Goal: Task Accomplishment & Management: Complete application form

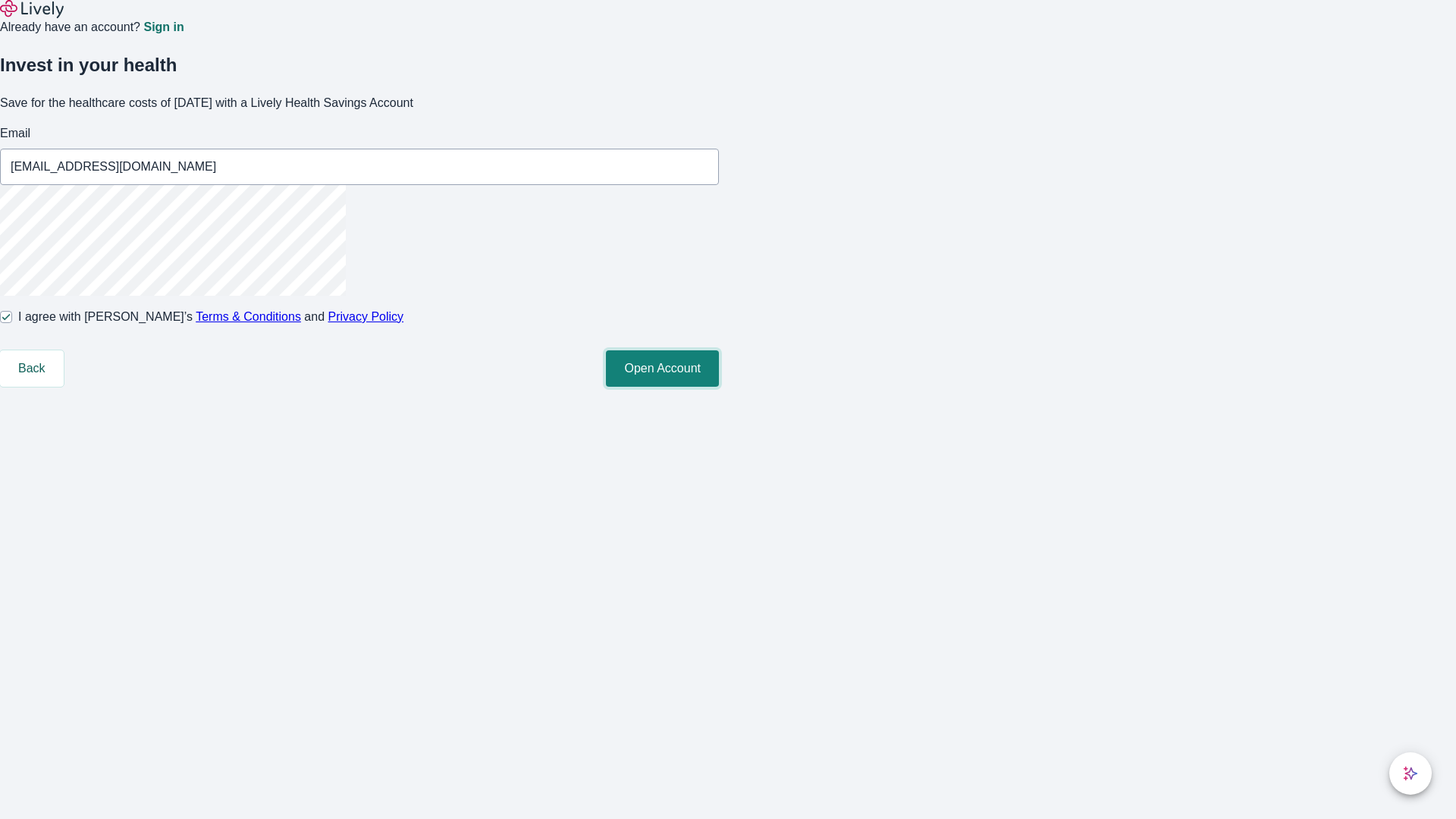
click at [718, 387] on button "Open Account" at bounding box center [662, 368] width 113 height 37
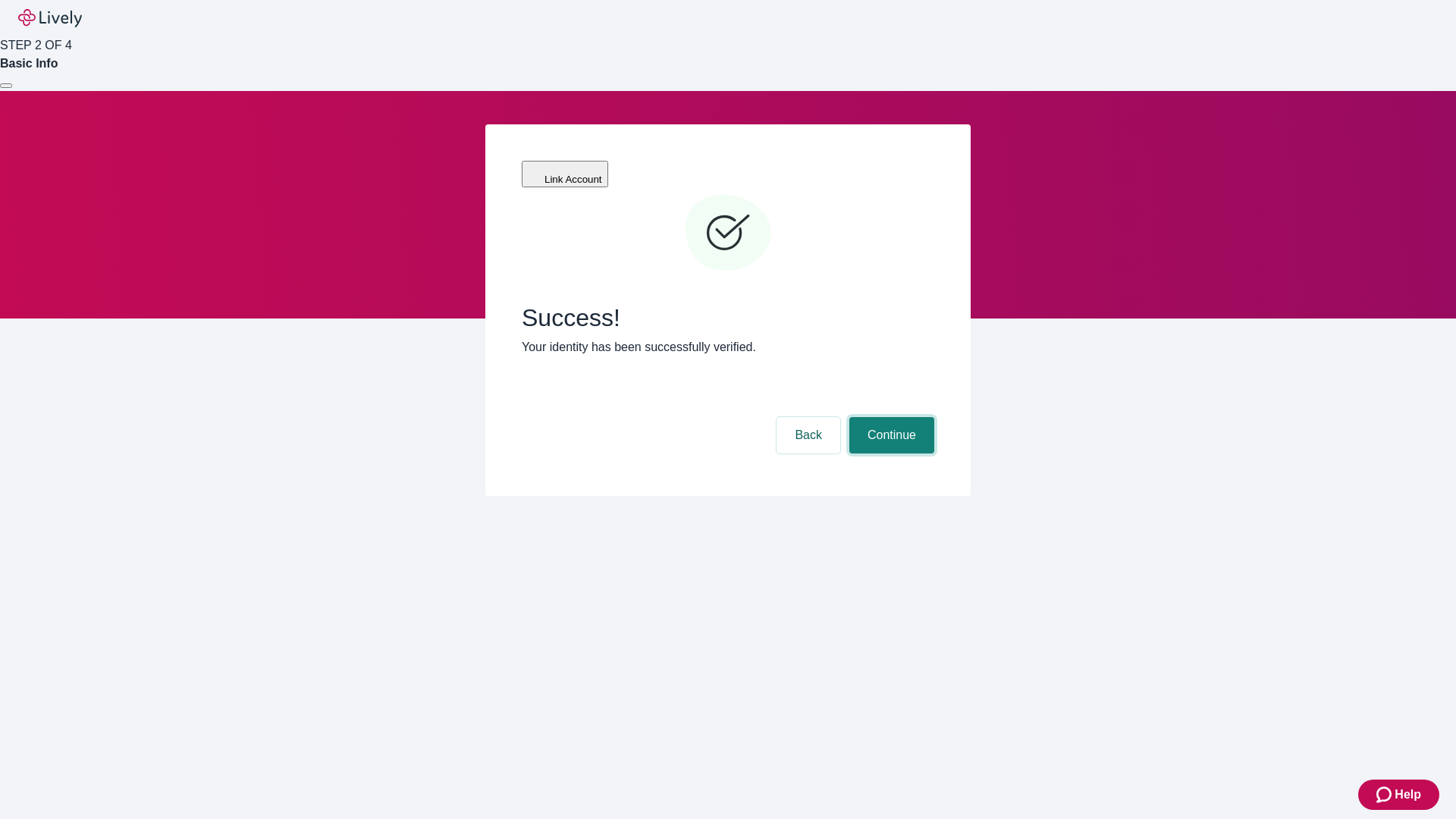
click at [889, 417] on button "Continue" at bounding box center [892, 435] width 85 height 37
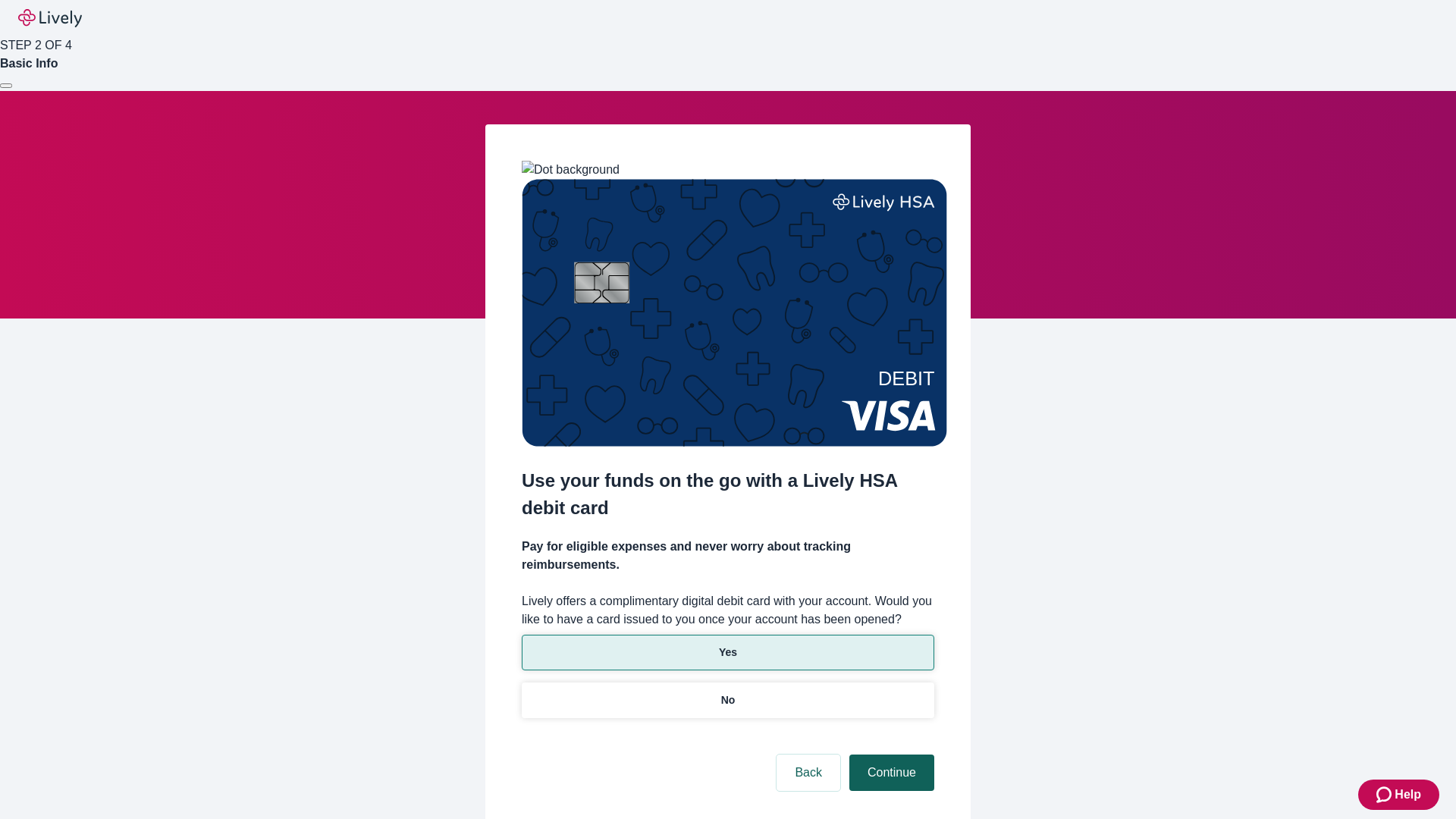
click at [727, 644] on p "Yes" at bounding box center [728, 651] width 18 height 16
click at [889, 754] on button "Continue" at bounding box center [892, 772] width 85 height 37
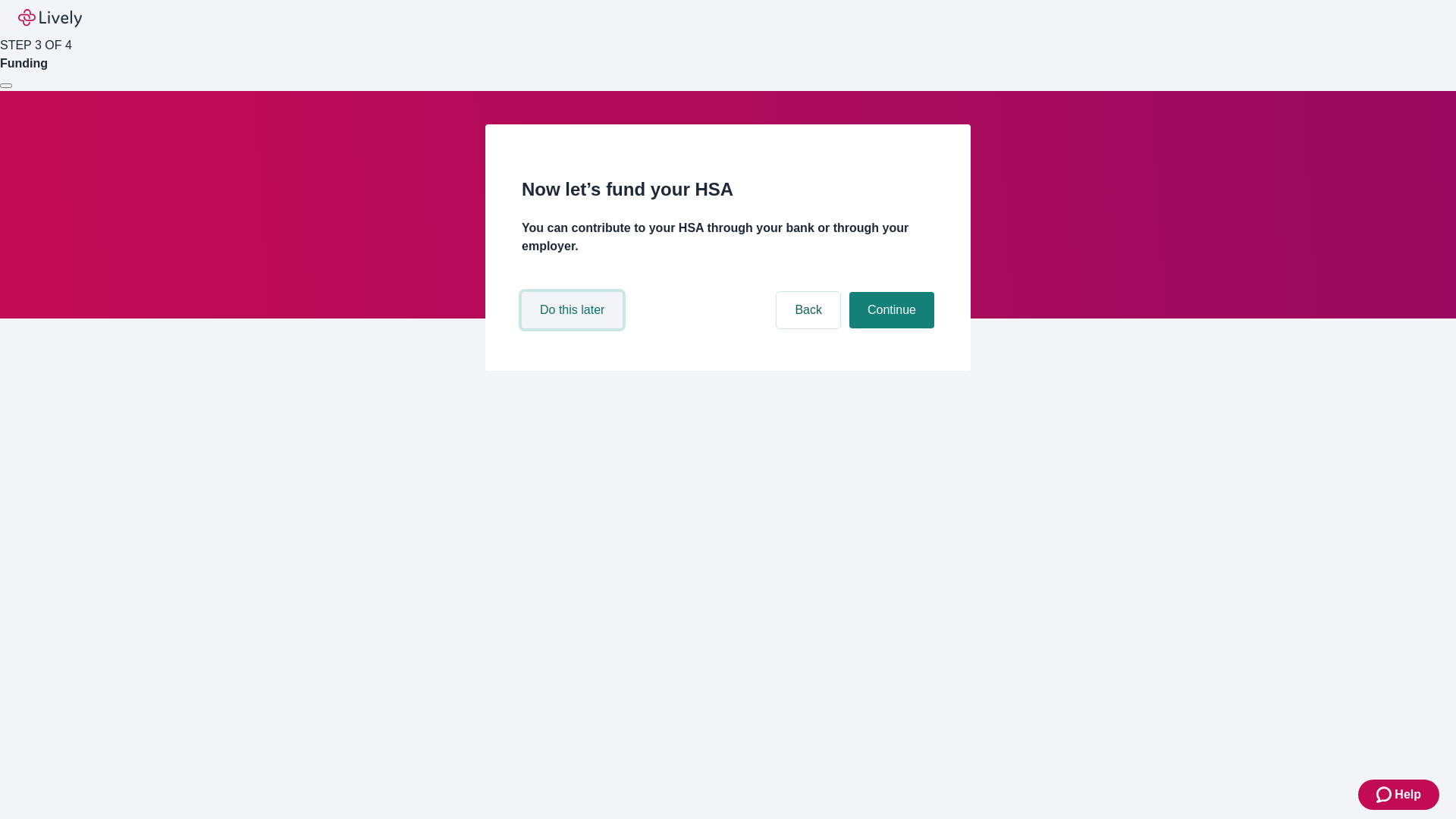
click at [574, 328] on button "Do this later" at bounding box center [572, 311] width 101 height 37
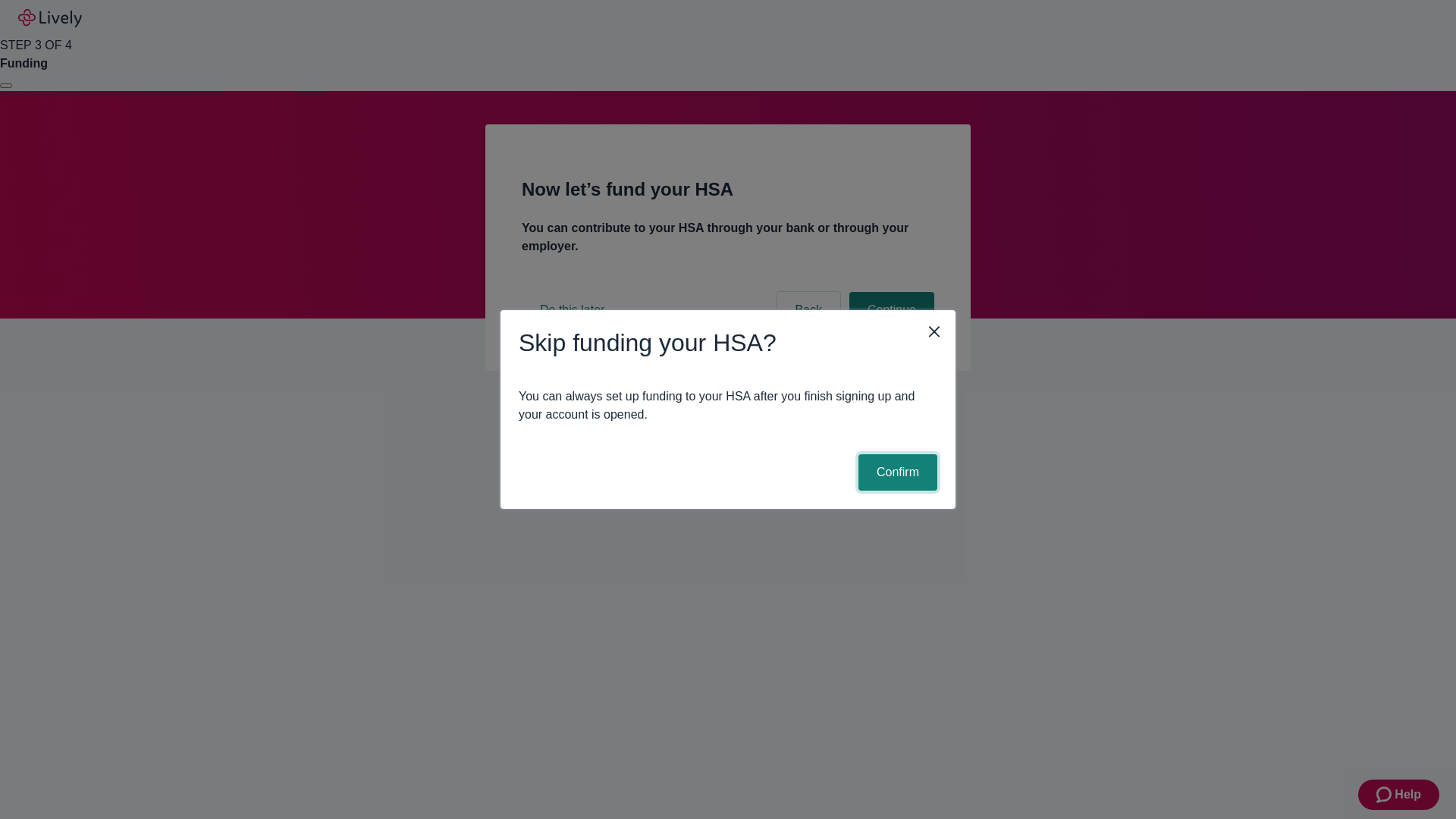
click at [895, 472] on button "Confirm" at bounding box center [898, 473] width 79 height 37
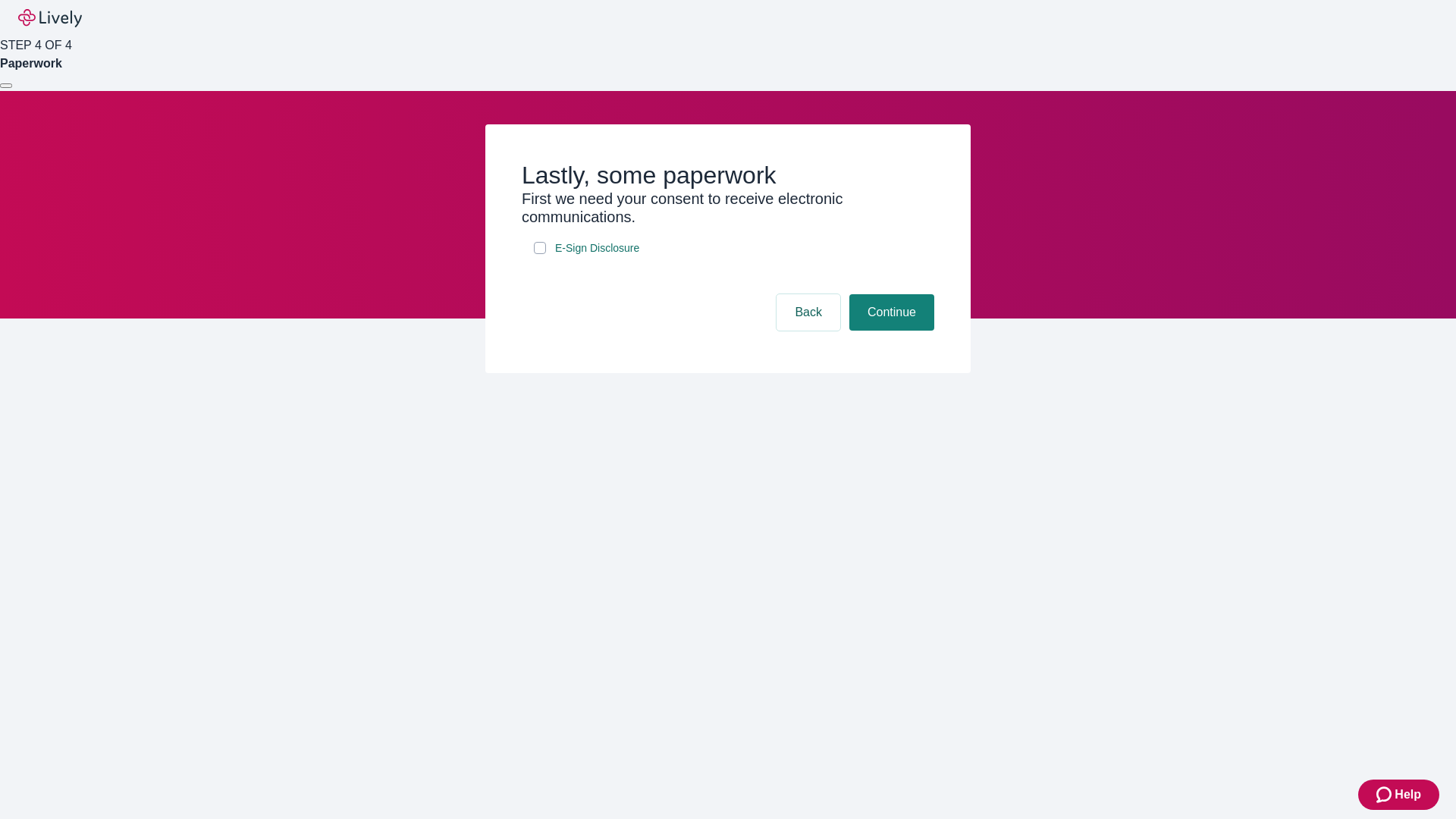
click at [540, 254] on input "E-Sign Disclosure" at bounding box center [539, 247] width 12 height 12
checkbox input "true"
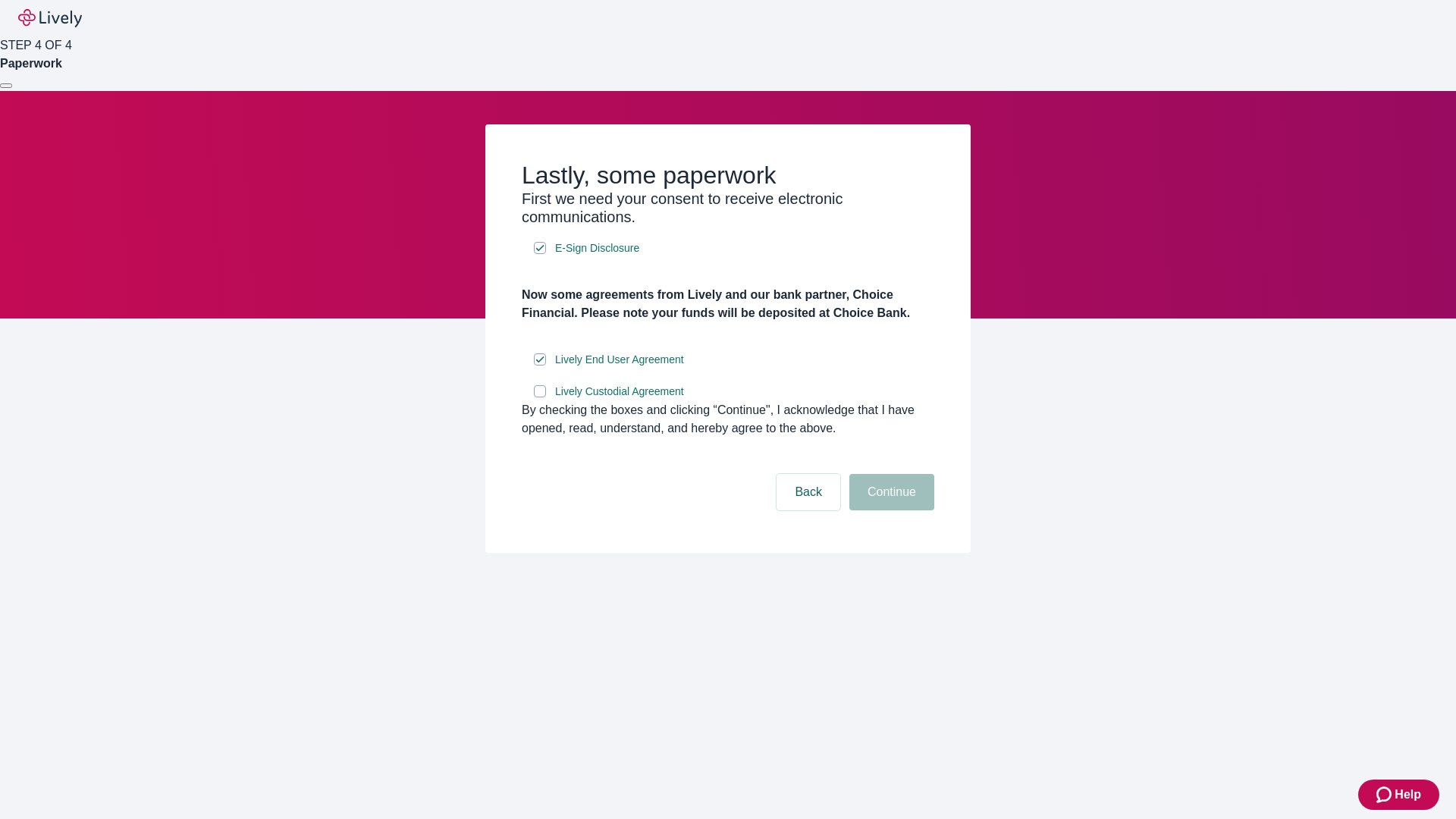
click at [540, 398] on input "Lively Custodial Agreement" at bounding box center [539, 390] width 12 height 12
checkbox input "true"
click at [889, 510] on button "Continue" at bounding box center [892, 492] width 85 height 37
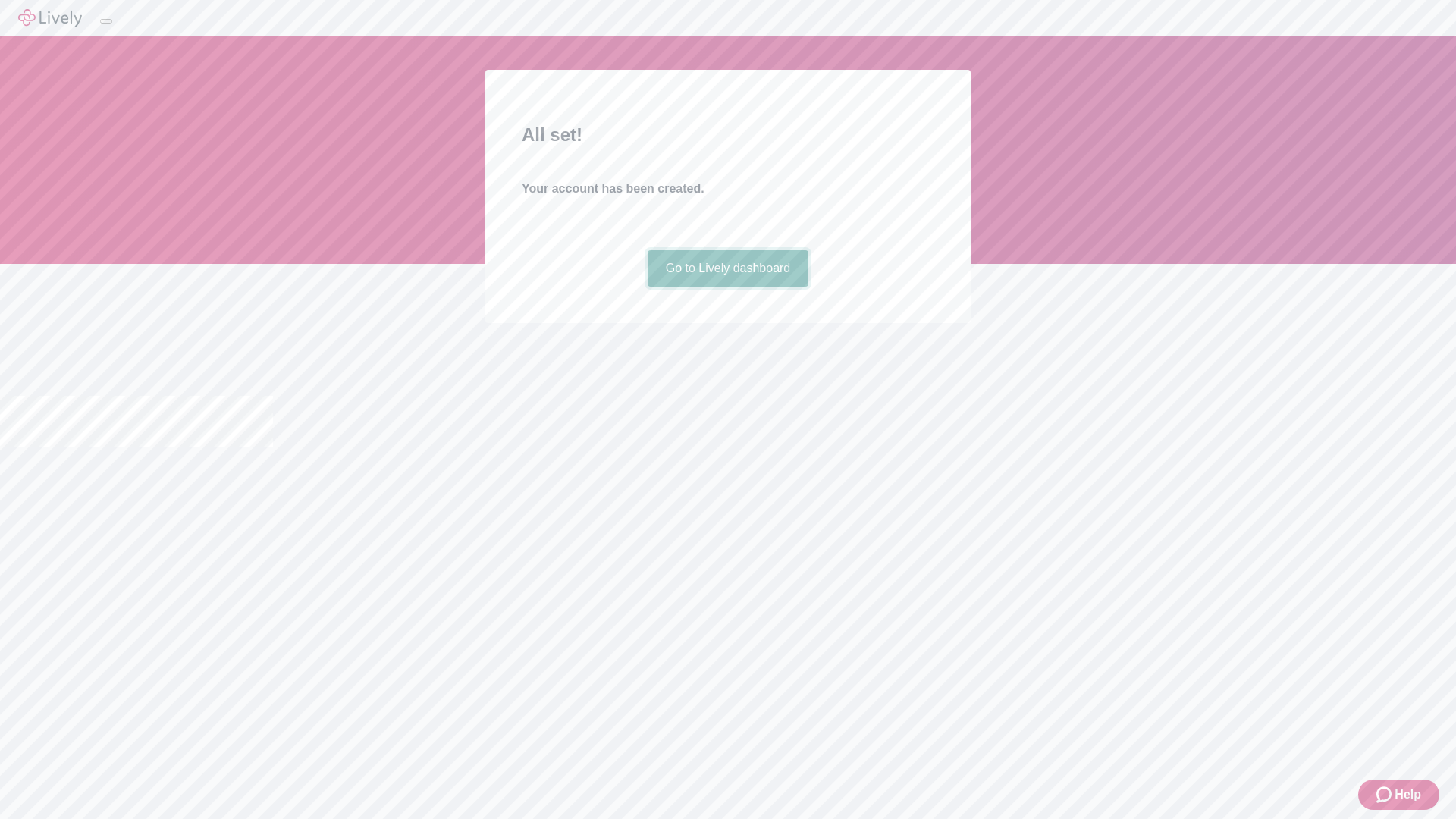
click at [727, 287] on link "Go to Lively dashboard" at bounding box center [728, 268] width 161 height 37
